Goal: Information Seeking & Learning: Learn about a topic

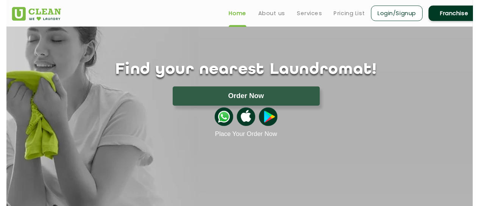
scroll to position [26, 0]
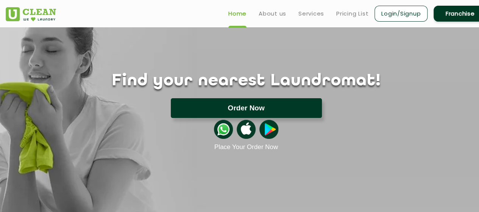
click at [254, 110] on button "Order Now" at bounding box center [246, 108] width 151 height 20
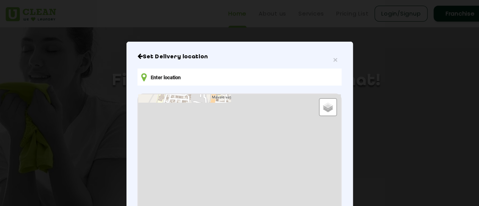
type input "FRR4+9J [GEOGRAPHIC_DATA], [GEOGRAPHIC_DATA], [GEOGRAPHIC_DATA]"
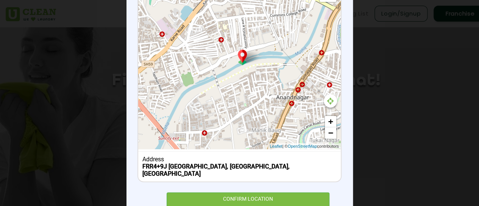
scroll to position [133, 0]
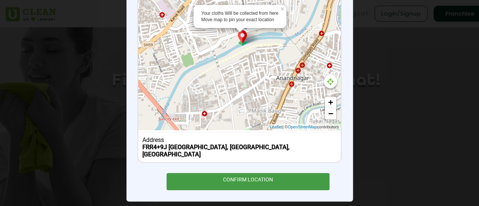
click at [251, 177] on div "CONFIRM LOCATION" at bounding box center [248, 181] width 163 height 17
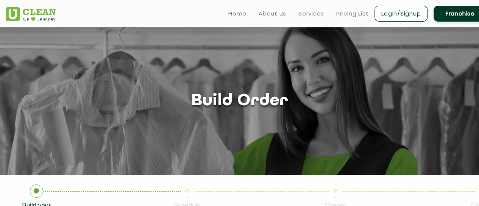
click at [239, 101] on h1 "Build order" at bounding box center [239, 101] width 97 height 19
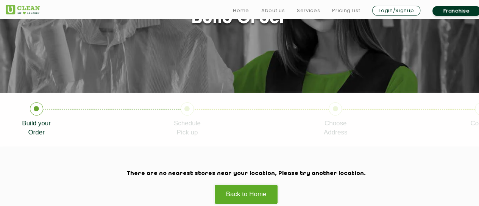
scroll to position [121, 0]
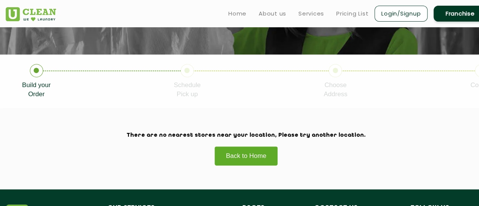
click at [249, 157] on link "Back to Home" at bounding box center [247, 155] width 64 height 19
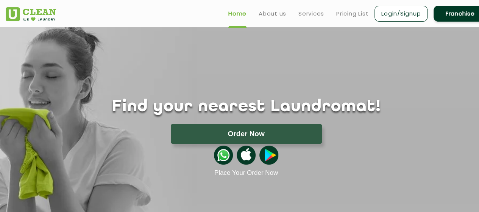
click at [224, 157] on img at bounding box center [223, 155] width 19 height 19
click at [354, 13] on link "Pricing List" at bounding box center [353, 13] width 32 height 9
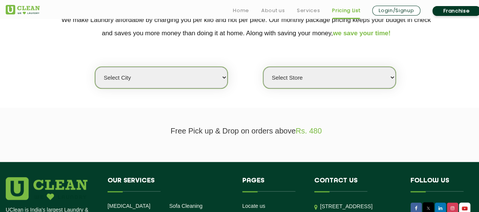
scroll to position [177, 0]
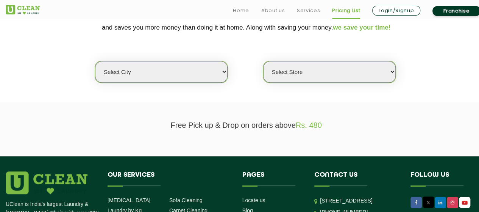
click at [217, 75] on select "Select city Aalo Agartala Agra Ahmedabad Akola Aligarh Alwar - UClean Select Am…" at bounding box center [161, 72] width 133 height 22
select select "4"
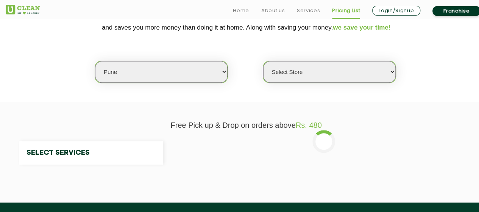
click at [141, 69] on select "Select city Aalo Agartala Agra Ahmedabad Akola Aligarh Alwar - UClean Select Am…" at bounding box center [161, 72] width 133 height 22
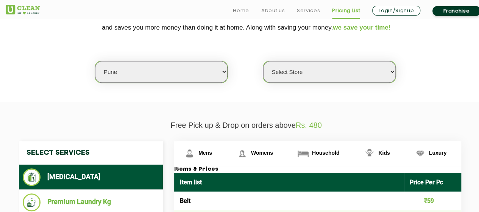
click at [136, 71] on select "Select city Aalo Agartala Agra Ahmedabad Akola Aligarh Alwar - UClean Select Am…" at bounding box center [161, 72] width 133 height 22
click at [95, 61] on select "Select city Aalo Agartala Agra Ahmedabad Akola Aligarh Alwar - UClean Select Am…" at bounding box center [161, 72] width 133 height 22
click at [314, 76] on select "Select Store UClean Koregaon Park UClean Baner Pune UClean Keshav Nagar Pune UC…" at bounding box center [329, 72] width 133 height 22
select select "541"
click at [263, 61] on select "Select Store UClean Koregaon Park UClean Baner Pune UClean Keshav Nagar Pune UC…" at bounding box center [329, 72] width 133 height 22
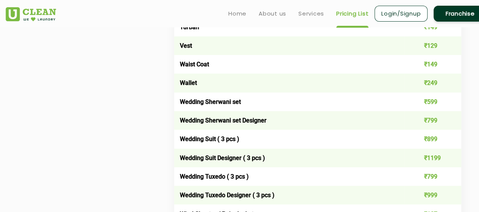
scroll to position [1467, 0]
